Goal: Understand process/instructions

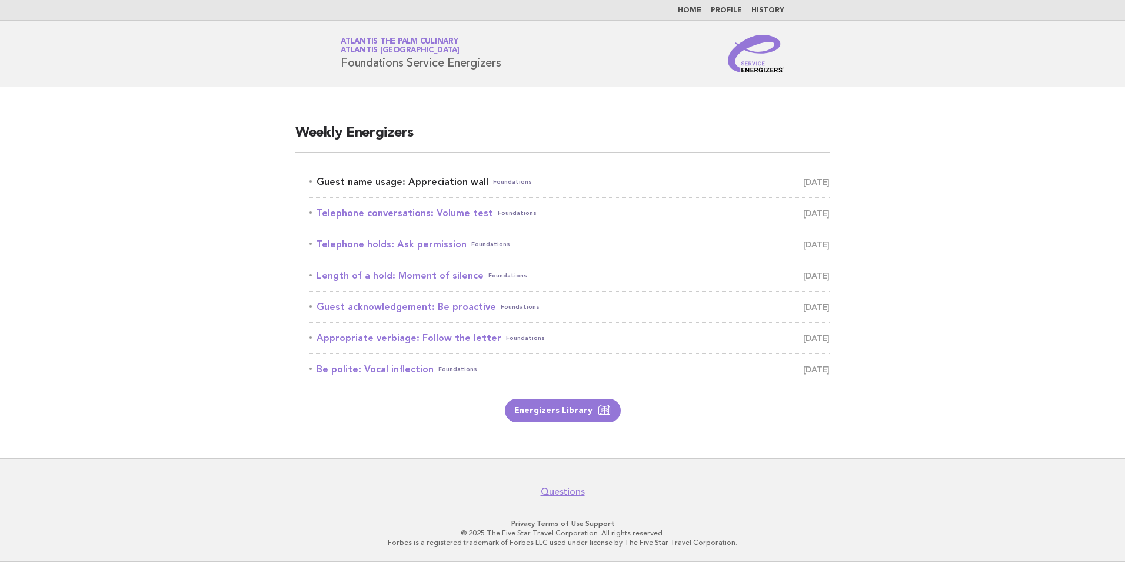
click at [457, 178] on link "Guest name usage: Appreciation wall Foundations August 18" at bounding box center [570, 182] width 520 height 16
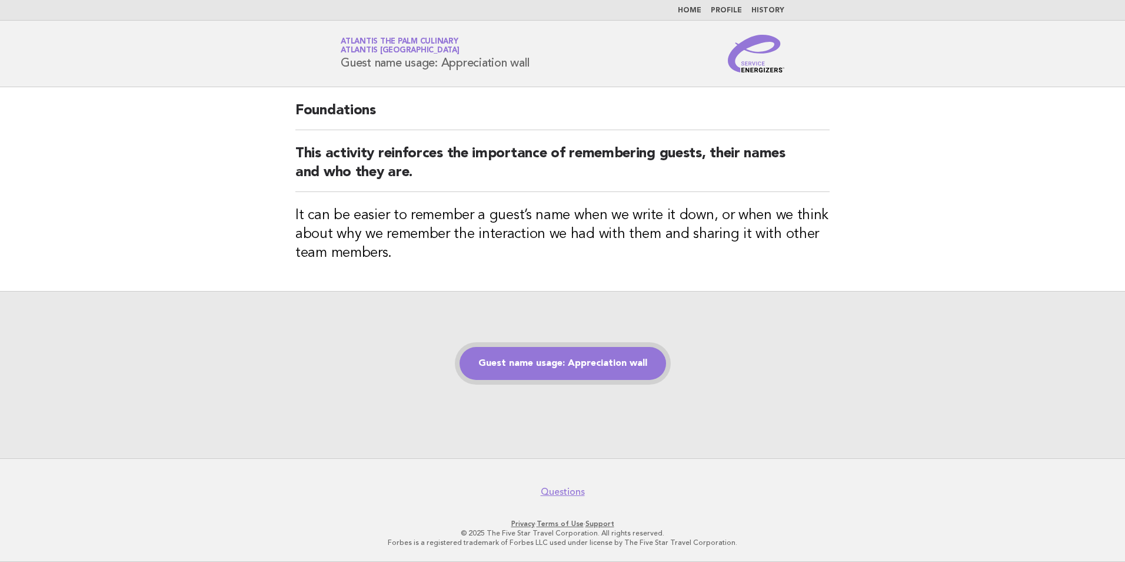
click at [572, 356] on link "Guest name usage: Appreciation wall" at bounding box center [563, 363] width 207 height 33
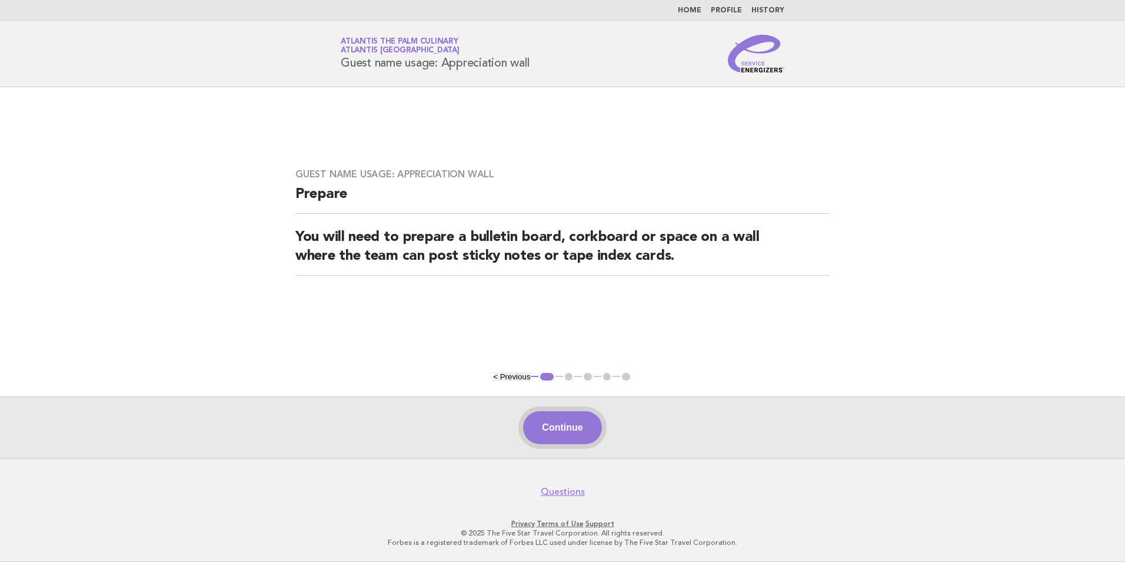
click at [559, 433] on button "Continue" at bounding box center [562, 427] width 78 height 33
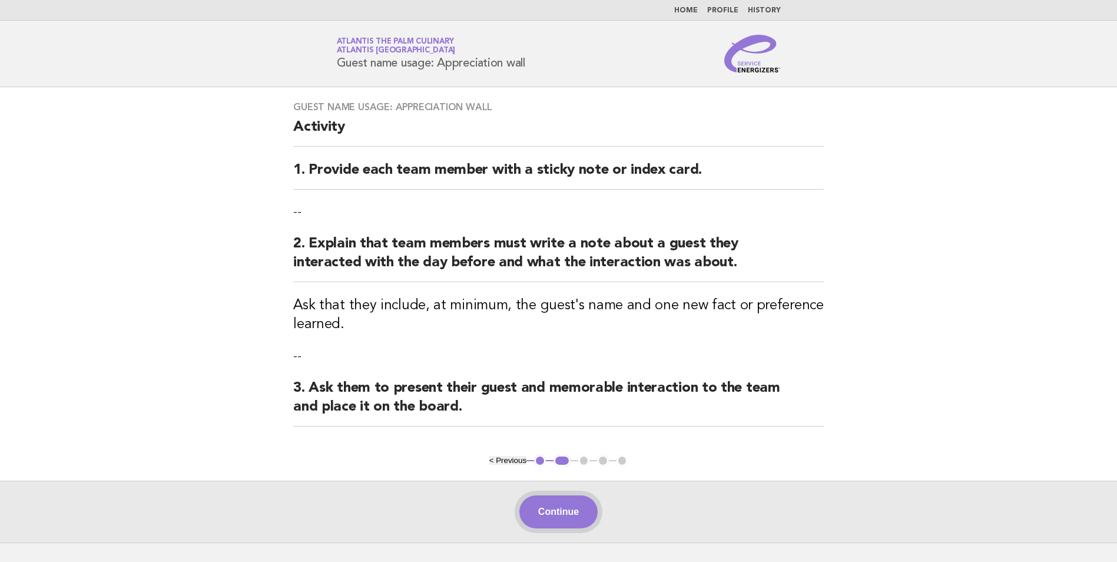
click at [564, 510] on button "Continue" at bounding box center [558, 511] width 78 height 33
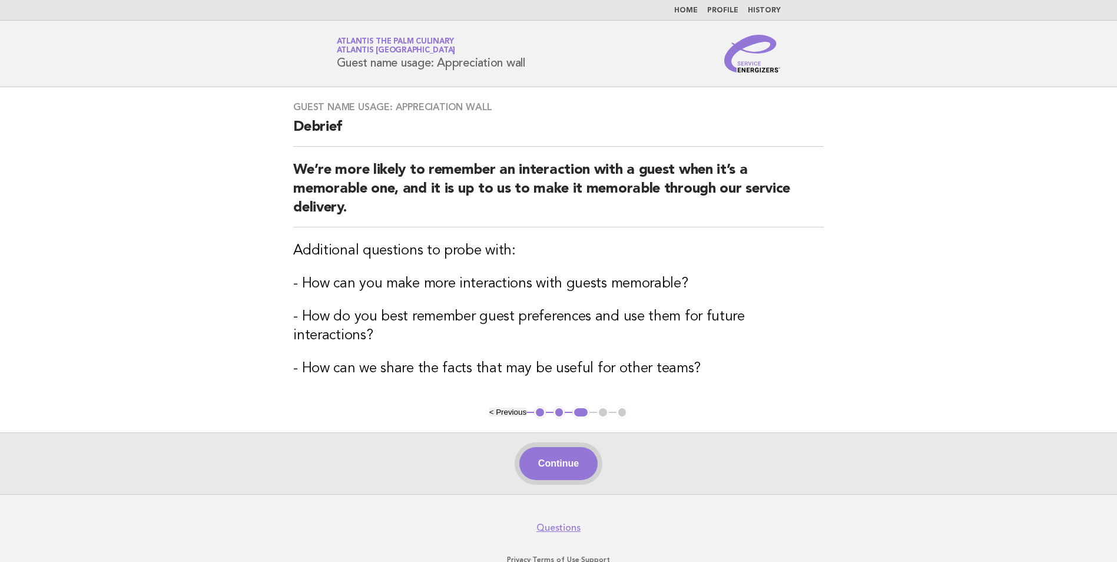
click at [563, 447] on button "Continue" at bounding box center [558, 463] width 78 height 33
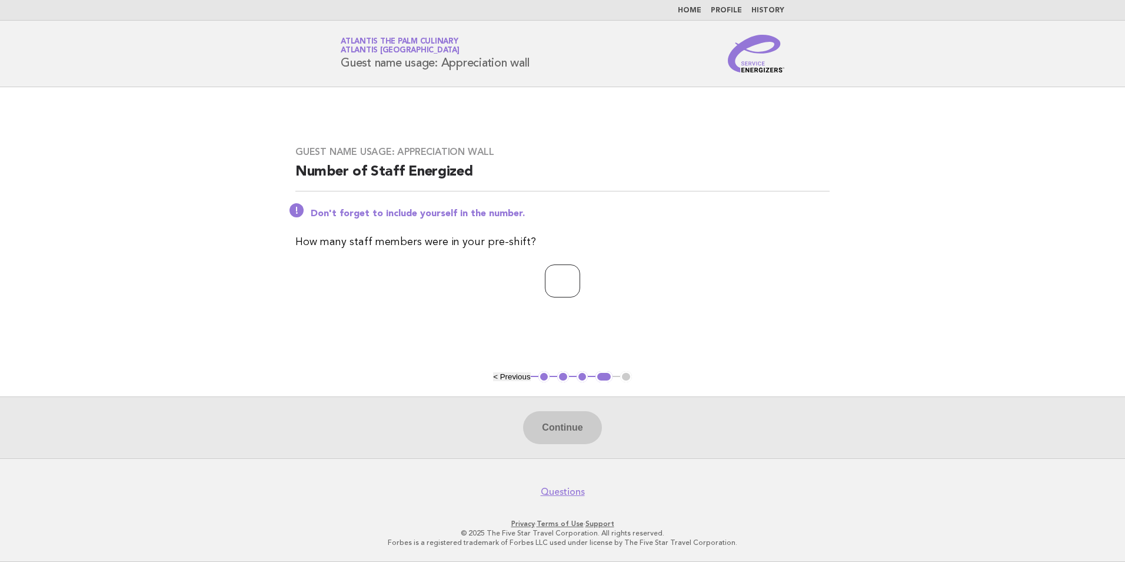
click at [559, 280] on input "number" at bounding box center [562, 280] width 35 height 33
type input "**"
click at [569, 431] on button "Continue" at bounding box center [562, 427] width 78 height 33
